Goal: Task Accomplishment & Management: Use online tool/utility

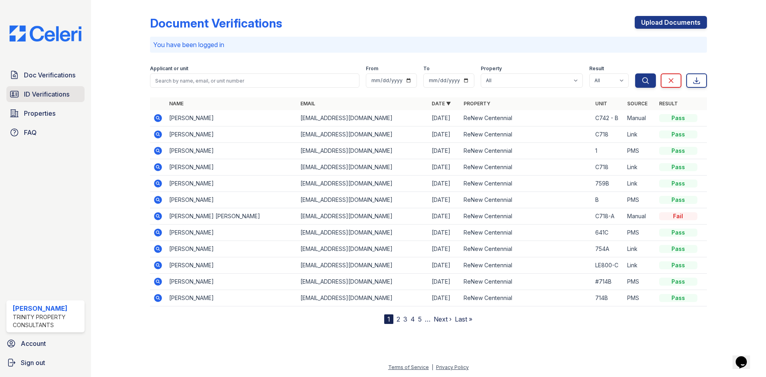
click at [65, 91] on span "ID Verifications" at bounding box center [46, 94] width 45 height 10
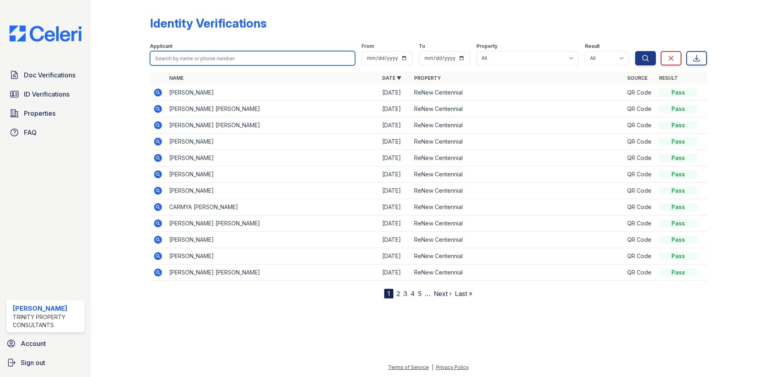
click at [215, 58] on input "search" at bounding box center [252, 58] width 205 height 14
type input "[PERSON_NAME]"
click at [635, 51] on button "Search" at bounding box center [645, 58] width 21 height 14
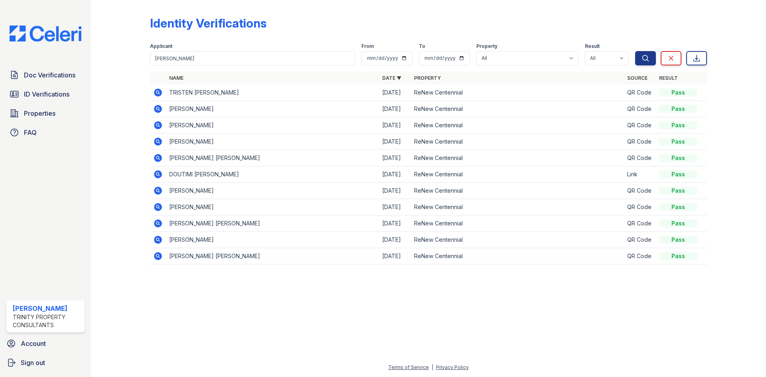
click at [157, 258] on icon at bounding box center [158, 256] width 8 height 8
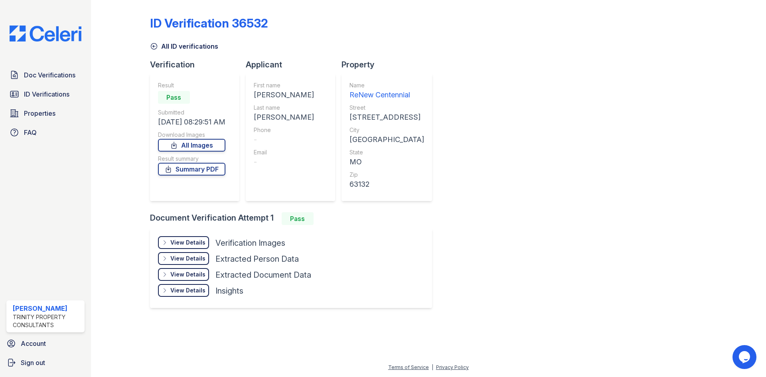
click at [187, 243] on div "View Details" at bounding box center [187, 243] width 35 height 8
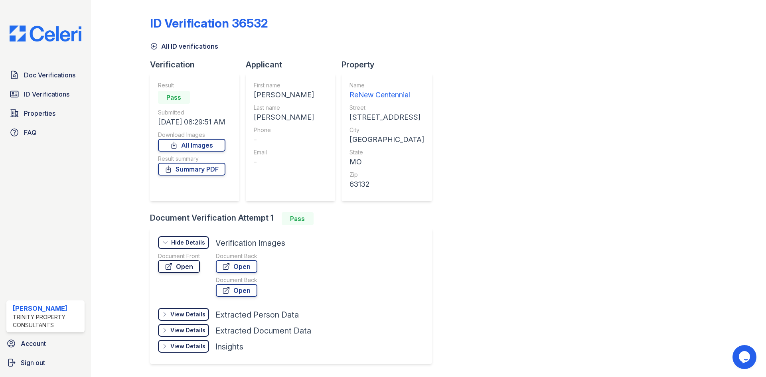
click at [186, 263] on link "Open" at bounding box center [179, 266] width 42 height 13
click at [181, 268] on link "Open" at bounding box center [179, 266] width 42 height 13
click at [153, 44] on icon at bounding box center [154, 46] width 8 height 8
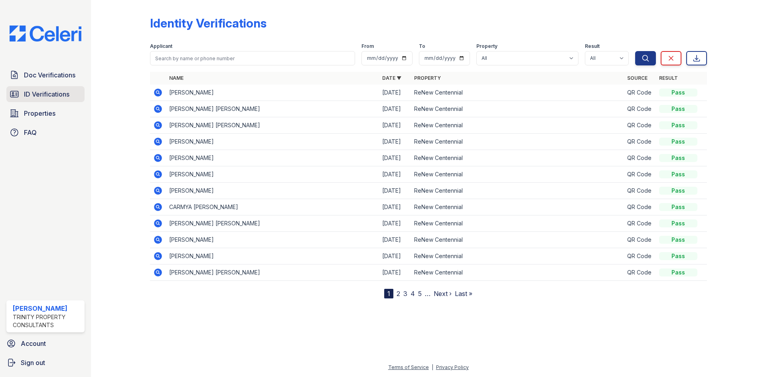
click at [49, 94] on span "ID Verifications" at bounding box center [46, 94] width 45 height 10
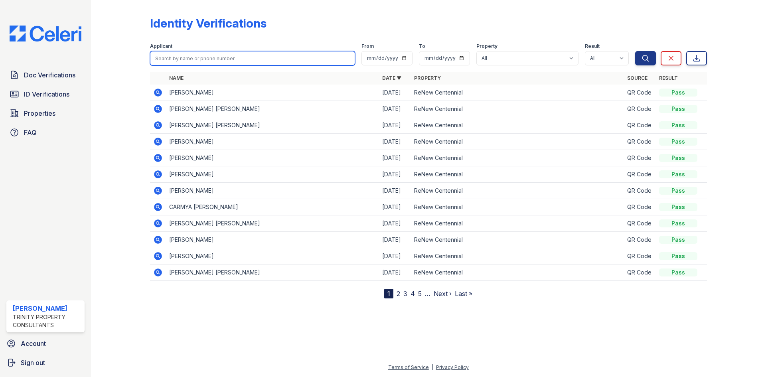
click at [230, 61] on input "search" at bounding box center [252, 58] width 205 height 14
type input "[PERSON_NAME]"
click at [635, 51] on button "Search" at bounding box center [645, 58] width 21 height 14
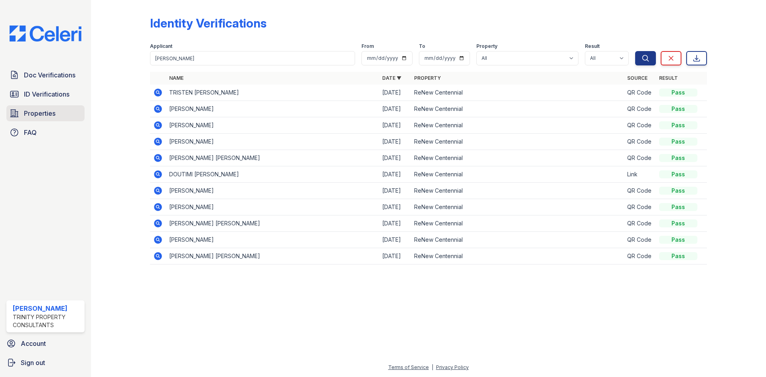
click at [46, 117] on span "Properties" at bounding box center [40, 113] width 32 height 10
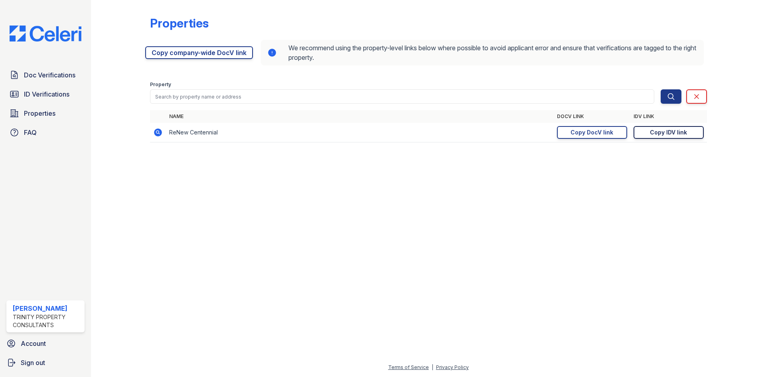
click at [661, 130] on div "Copy IDV link" at bounding box center [668, 132] width 37 height 8
click at [42, 113] on span "Properties" at bounding box center [40, 113] width 32 height 10
click at [663, 130] on div "Copy IDV link" at bounding box center [668, 132] width 37 height 8
click at [670, 130] on div "Copy IDV link" at bounding box center [668, 132] width 37 height 8
